Goal: Task Accomplishment & Management: Manage account settings

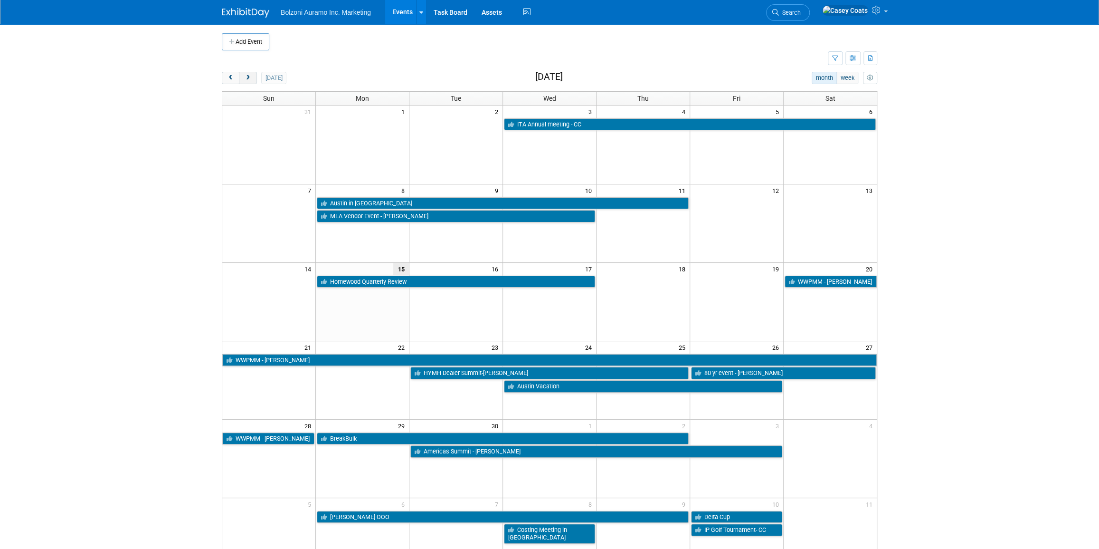
click at [253, 82] on button "next" at bounding box center [248, 78] width 18 height 12
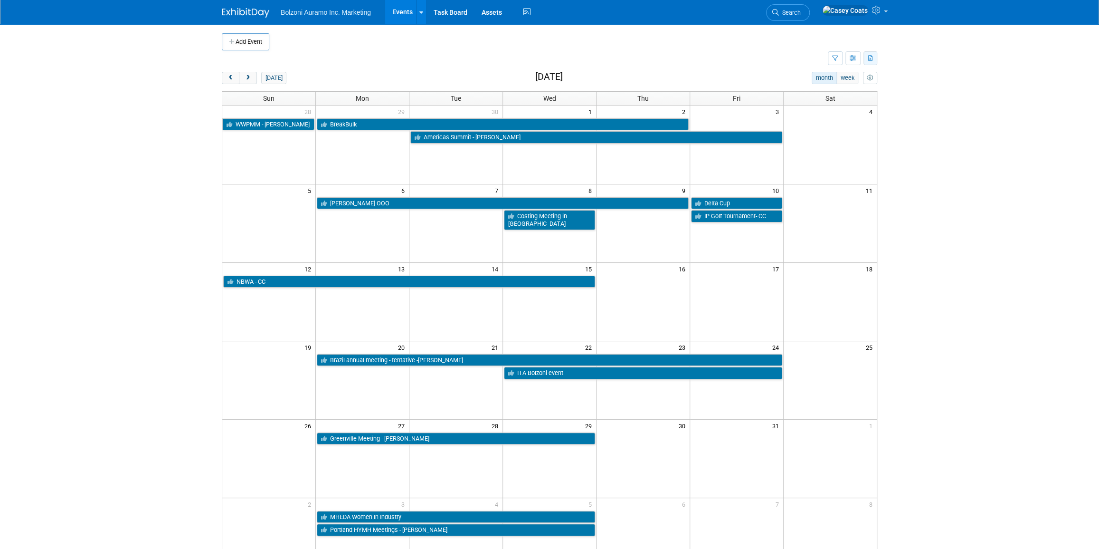
click at [868, 59] on icon "button" at bounding box center [870, 59] width 5 height 6
click at [754, 73] on div "[DATE] month week [DATE]" at bounding box center [550, 78] width 656 height 13
click at [850, 60] on icon "button" at bounding box center [853, 59] width 7 height 6
click at [807, 137] on link "Expert Grid" at bounding box center [813, 135] width 80 height 13
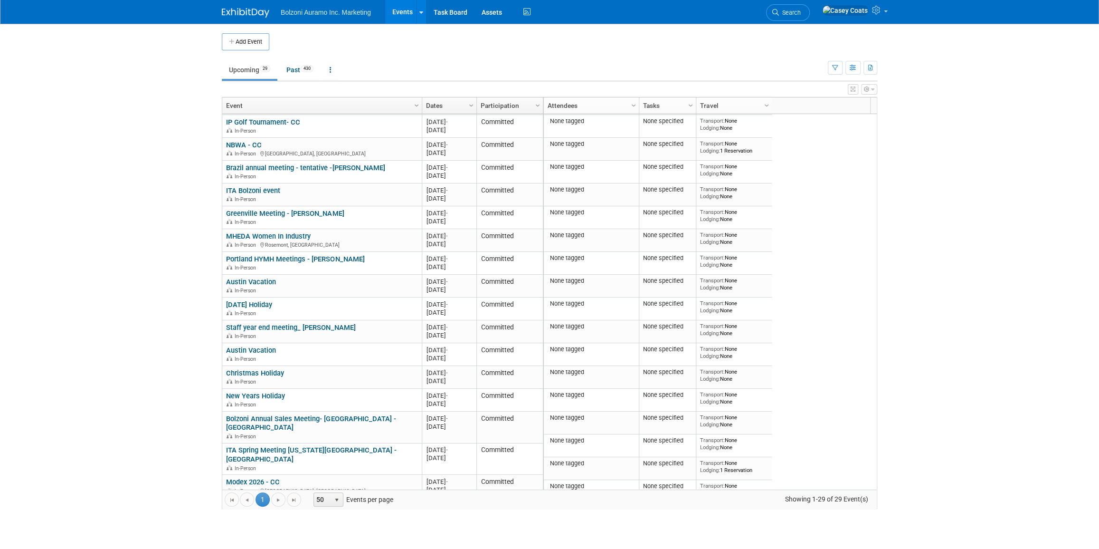
scroll to position [226, 0]
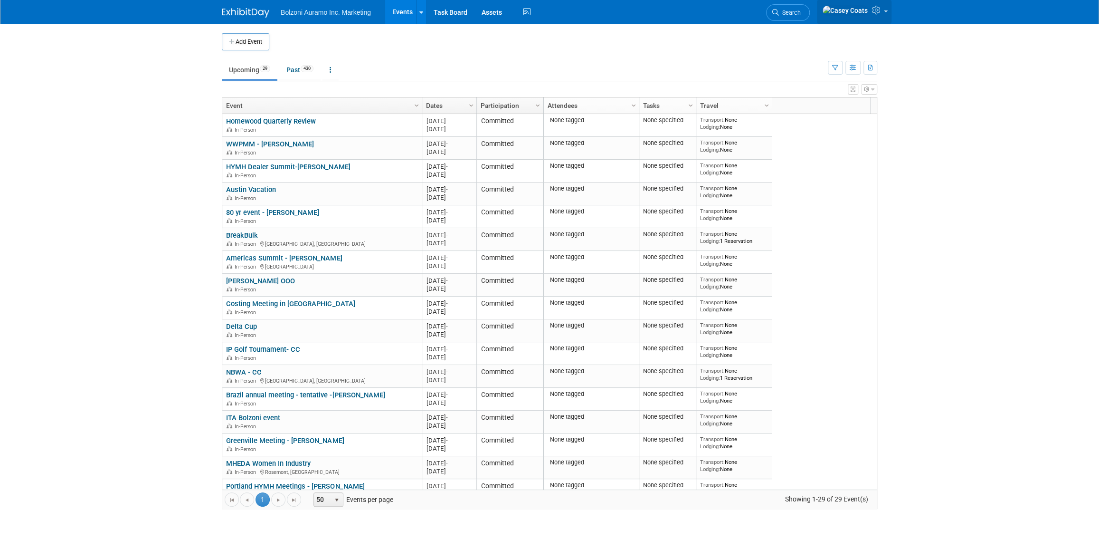
click at [885, 15] on link at bounding box center [854, 12] width 75 height 24
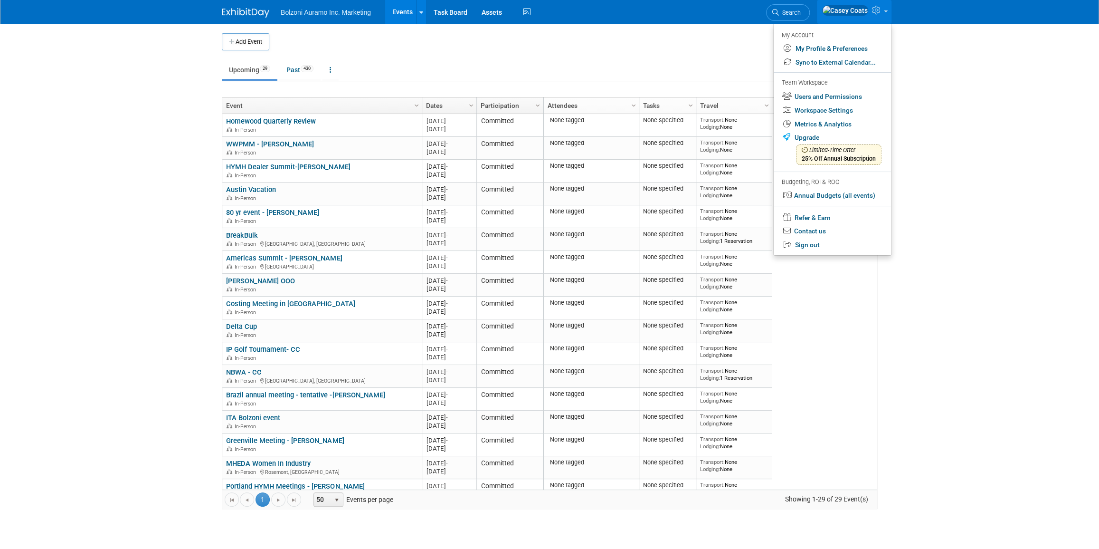
click at [885, 15] on link at bounding box center [854, 12] width 75 height 24
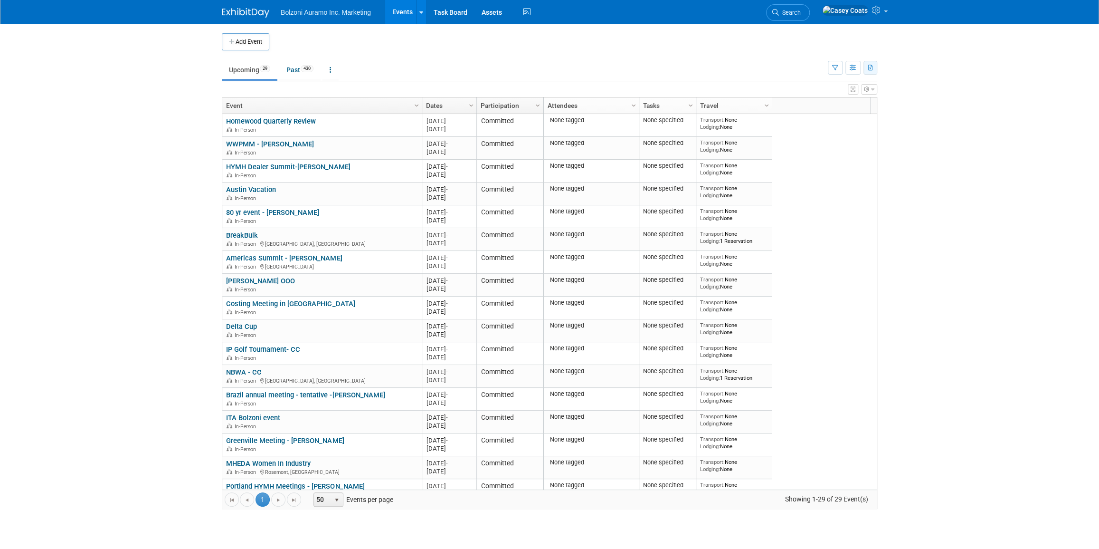
click at [869, 71] on button "button" at bounding box center [871, 68] width 14 height 14
click at [812, 100] on link "Export Current View (29 Events)" at bounding box center [818, 97] width 103 height 13
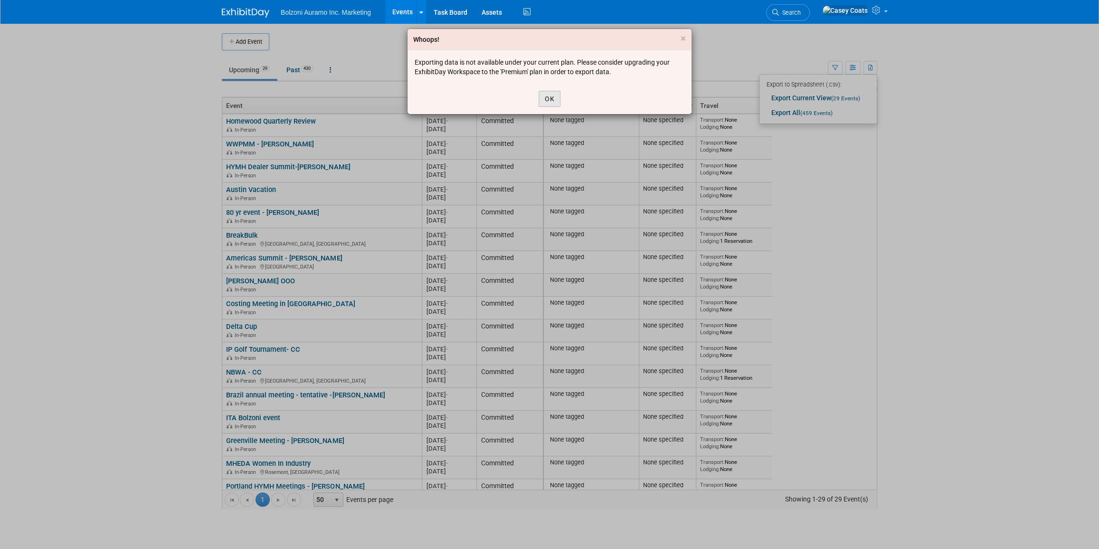
click at [553, 95] on button "OK" at bounding box center [550, 99] width 22 height 16
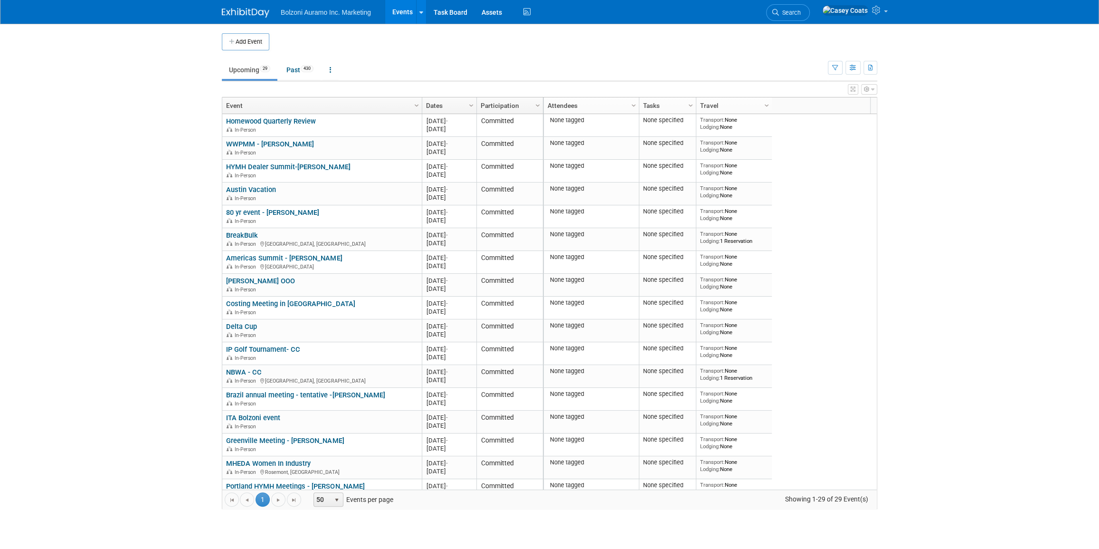
click at [67, 166] on body "Bolzoni Auramo Inc. Marketing Events Add Event Bulk Upload Events Shareable Eve…" at bounding box center [549, 274] width 1099 height 549
click at [902, 189] on body "Bolzoni Auramo Inc. Marketing Events Add Event Bulk Upload Events Shareable Eve…" at bounding box center [549, 274] width 1099 height 549
click at [851, 70] on icon "button" at bounding box center [853, 68] width 7 height 6
click at [890, 159] on body "Bolzoni Auramo Inc. Marketing Events Add Event Bulk Upload Events Shareable Eve…" at bounding box center [549, 274] width 1099 height 549
click at [865, 87] on icon "button" at bounding box center [867, 89] width 6 height 6
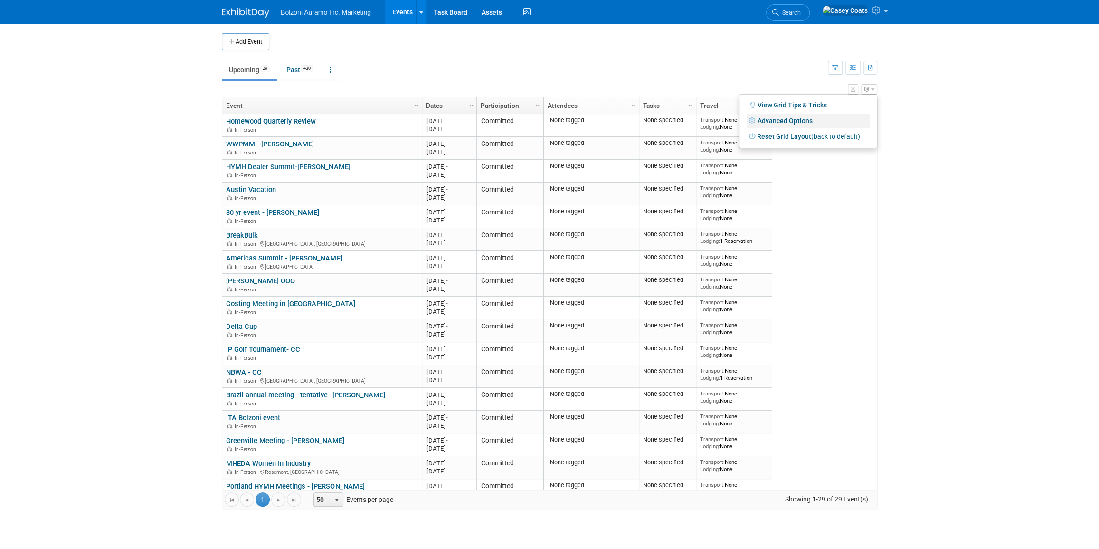
click at [793, 121] on link "Advanced Options" at bounding box center [808, 121] width 123 height 14
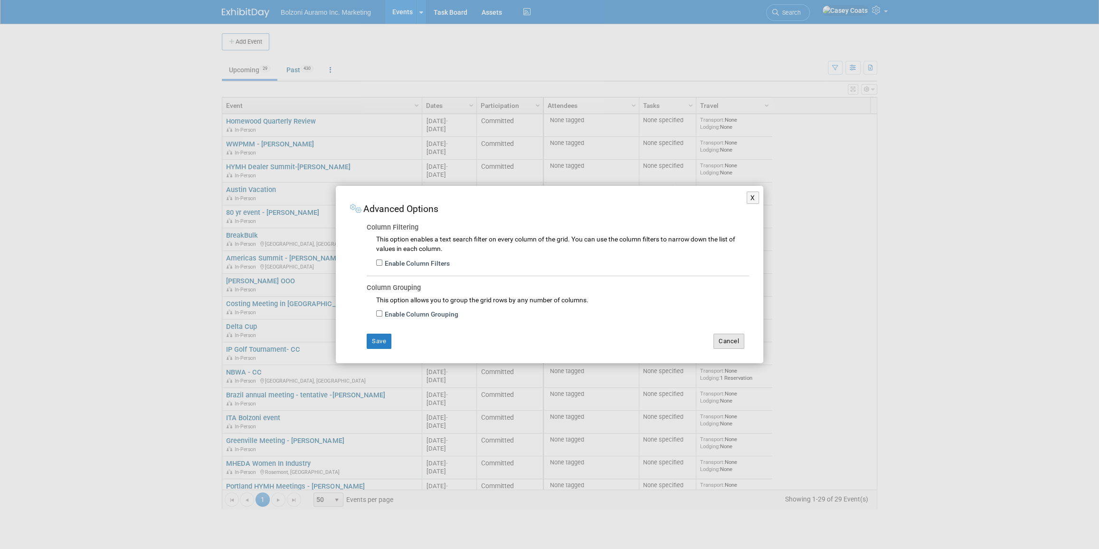
click at [738, 342] on button "Cancel" at bounding box center [729, 340] width 31 height 15
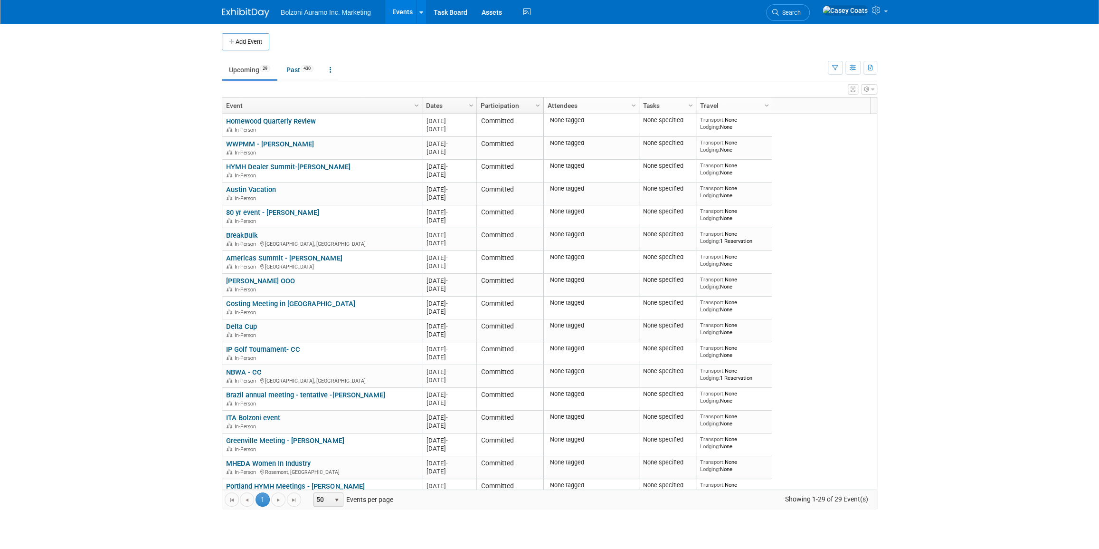
drag, startPoint x: 587, startPoint y: 106, endPoint x: 613, endPoint y: 104, distance: 25.8
click at [613, 104] on link "Attendees" at bounding box center [590, 105] width 85 height 16
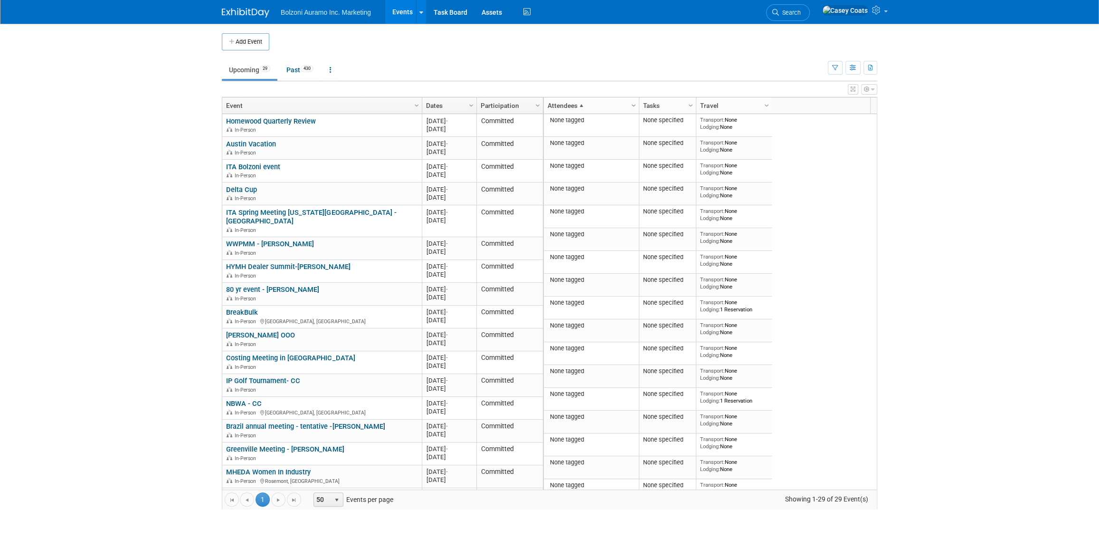
click at [633, 103] on span "Column Settings" at bounding box center [634, 106] width 8 height 8
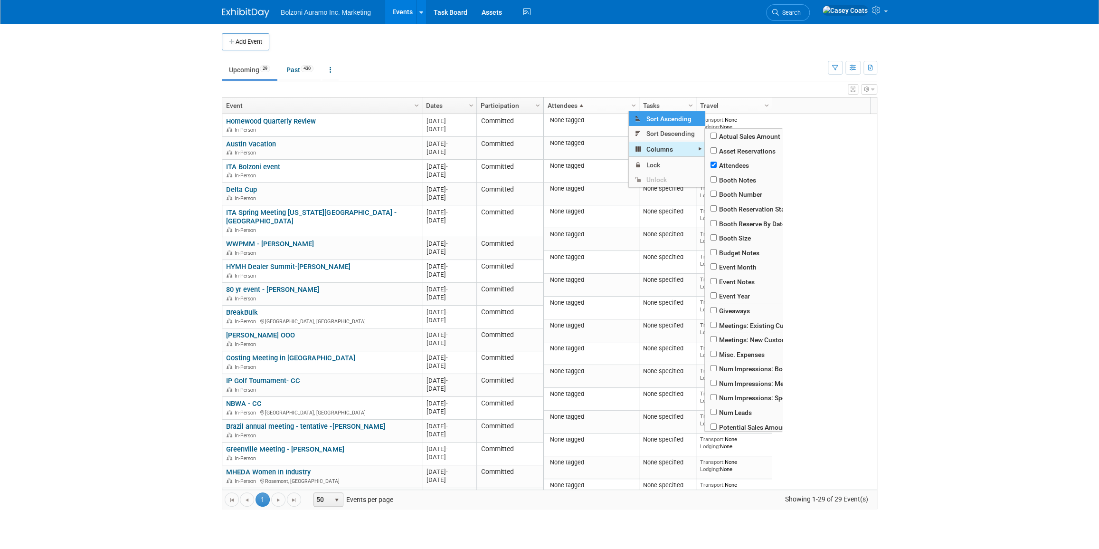
click at [658, 149] on span "Columns" at bounding box center [667, 149] width 76 height 15
click at [715, 166] on input "checkbox" at bounding box center [714, 165] width 6 height 6
checkbox input "false"
checkbox input "true"
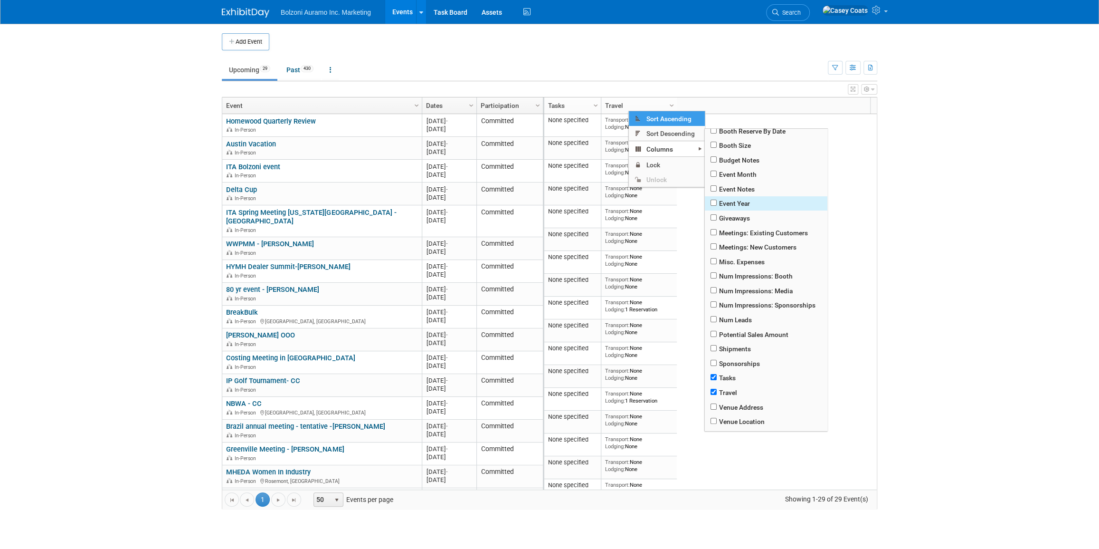
scroll to position [109, 0]
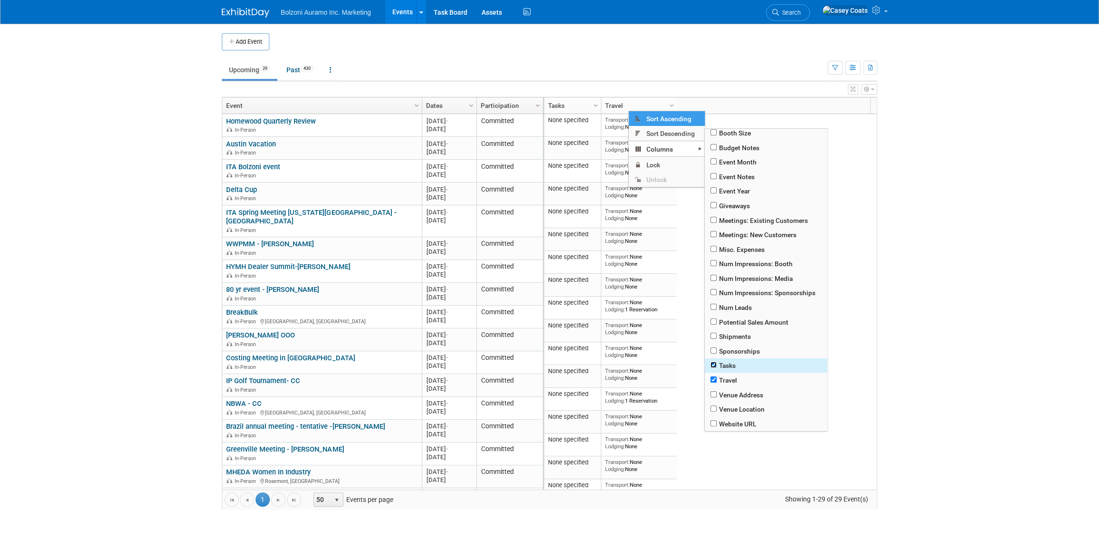
click at [715, 364] on input "checkbox" at bounding box center [714, 365] width 6 height 6
checkbox input "false"
checkbox input "true"
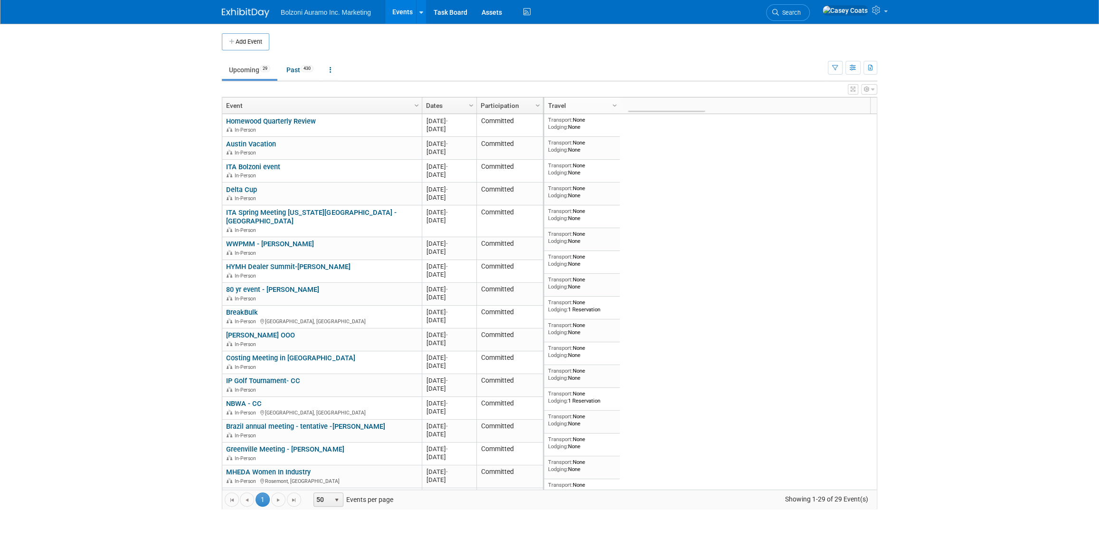
click at [687, 286] on div "None tagged None specified Transport: None Lodging: None 2025 M-2025-09 Septemb…" at bounding box center [710, 301] width 334 height 375
click at [648, 66] on ul "Upcoming 29 Past 430 All Events 459 Past and Upcoming Grouped Annually Events g…" at bounding box center [525, 70] width 606 height 21
